Goal: Find specific page/section: Locate a particular part of the current website

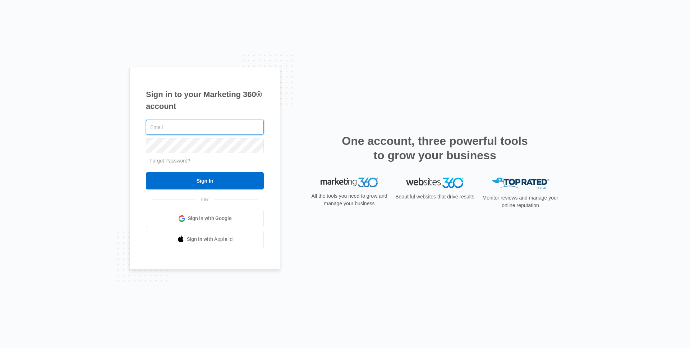
type input "[PERSON_NAME][EMAIL_ADDRESS][PERSON_NAME][DOMAIN_NAME]"
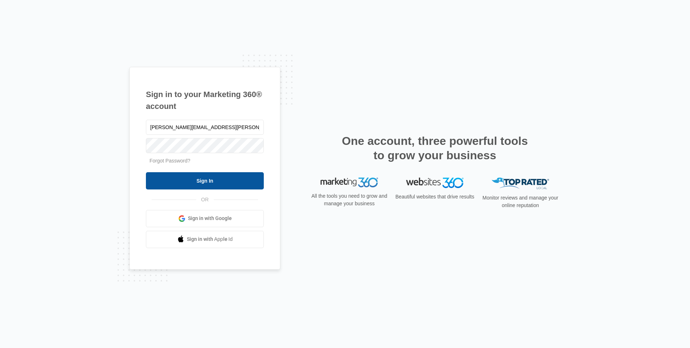
click at [184, 184] on input "Sign In" at bounding box center [205, 180] width 118 height 17
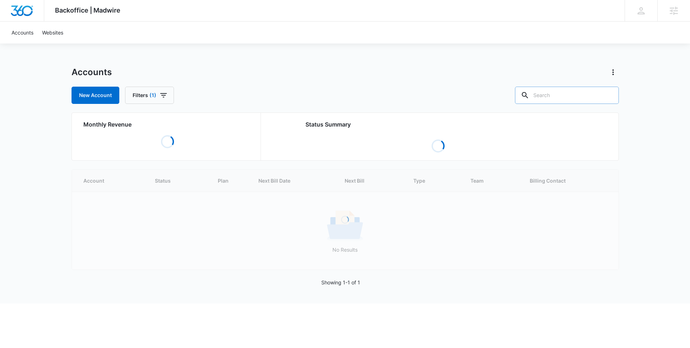
click at [567, 93] on input "text" at bounding box center [567, 95] width 104 height 17
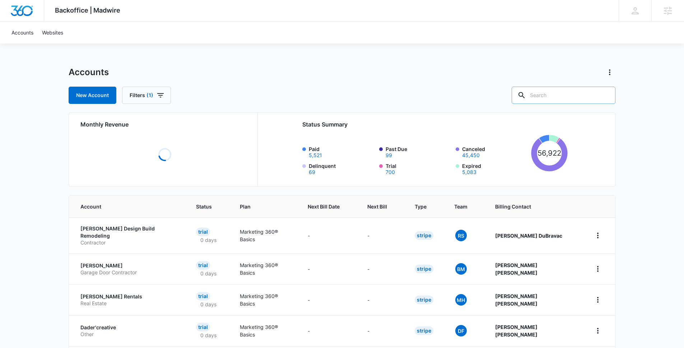
paste input "M324068"
type input "M324068"
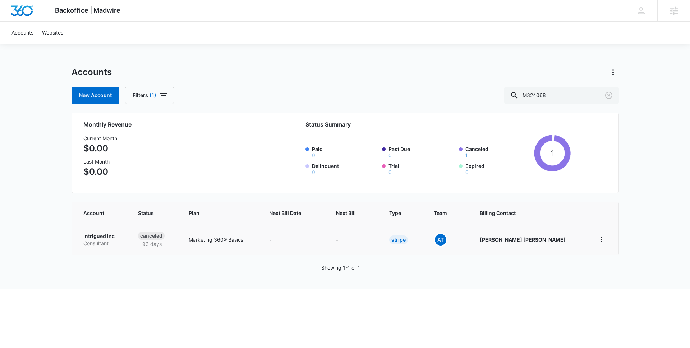
click at [95, 234] on p "Intrigued Inc" at bounding box center [101, 235] width 37 height 7
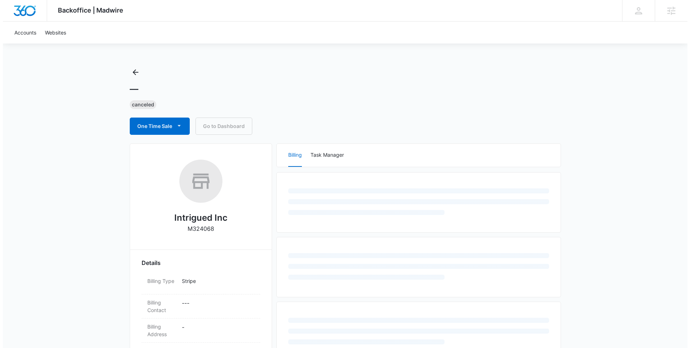
scroll to position [183, 0]
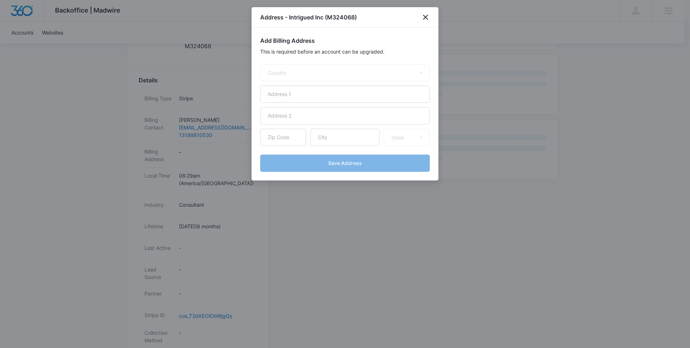
select select "US"
click at [432, 11] on div "Address - Intrigued Inc (M324068)" at bounding box center [345, 17] width 187 height 20
click at [427, 15] on icon "close" at bounding box center [425, 17] width 9 height 9
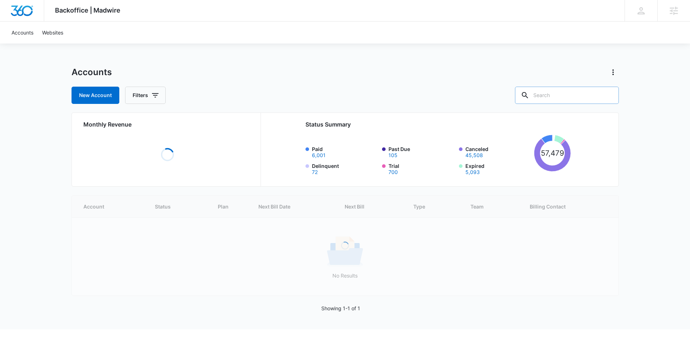
click at [567, 98] on input "text" at bounding box center [567, 95] width 104 height 17
type input "ç"
paste input "M324068"
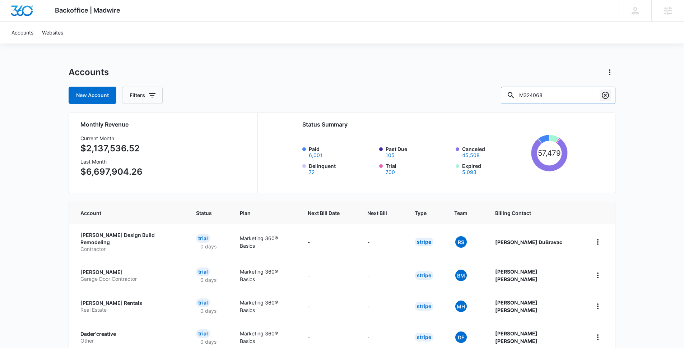
type input "M324068"
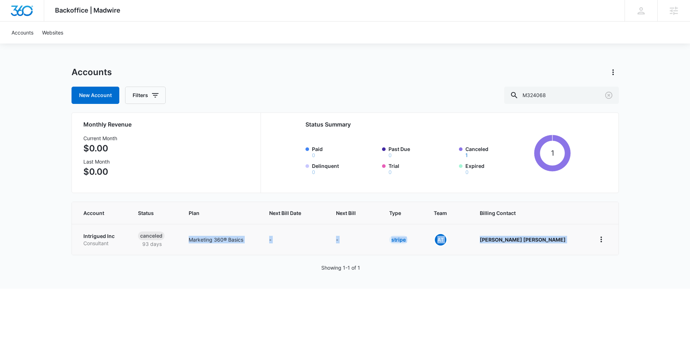
drag, startPoint x: 187, startPoint y: 251, endPoint x: 613, endPoint y: 252, distance: 426.1
click at [613, 252] on tr "Intrigued Inc Consultant Canceled 93 days Marketing 360® Basics - - Stripe At […" at bounding box center [345, 239] width 547 height 31
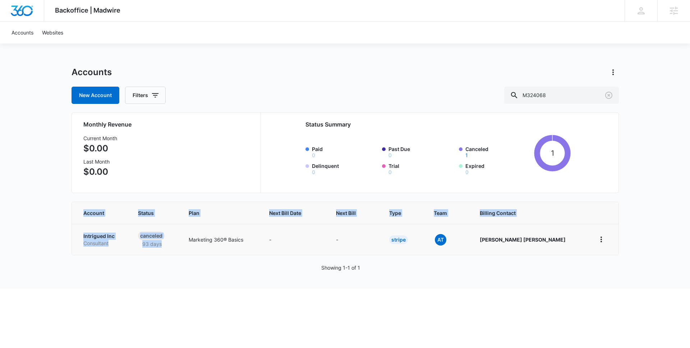
click at [103, 237] on p "Intrigued Inc" at bounding box center [101, 235] width 37 height 7
select select "US"
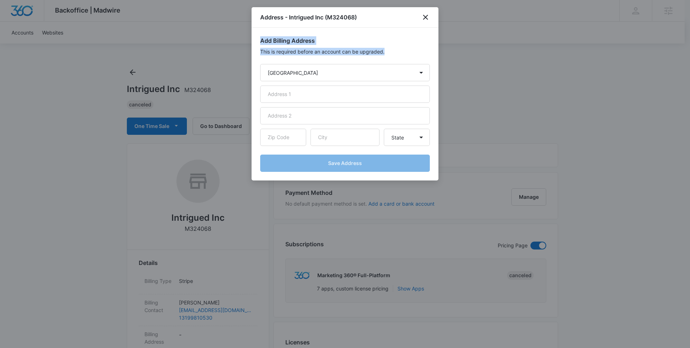
drag, startPoint x: 414, startPoint y: 14, endPoint x: 344, endPoint y: 57, distance: 82.3
click at [342, 58] on div "Address - Intrigued Inc (M324068) Add Billing Address This is required before a…" at bounding box center [345, 93] width 187 height 173
click at [430, 17] on div "Address - Intrigued Inc (M324068)" at bounding box center [345, 17] width 187 height 20
click at [427, 17] on icon "close" at bounding box center [425, 17] width 9 height 9
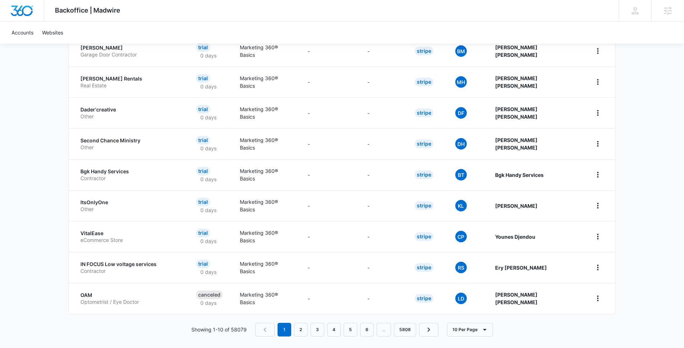
scroll to position [63, 0]
